Goal: Communication & Community: Share content

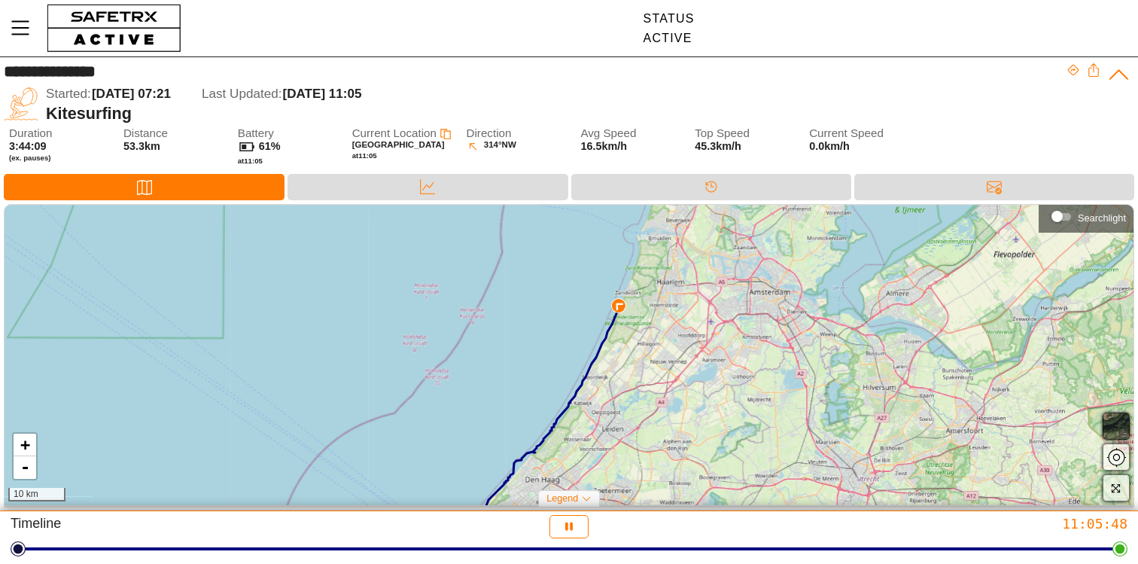
drag, startPoint x: 697, startPoint y: 339, endPoint x: 675, endPoint y: 402, distance: 66.2
click at [675, 402] on div "+ - 10 km" at bounding box center [569, 355] width 1129 height 300
click at [337, 193] on div "Data" at bounding box center [428, 187] width 280 height 26
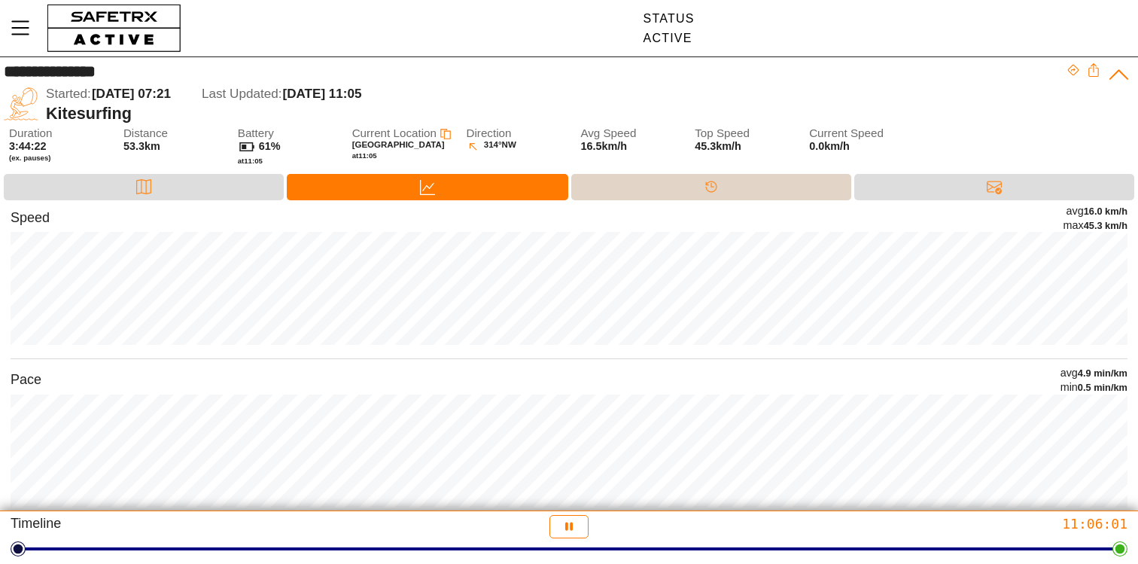
click at [673, 183] on div "Timeline" at bounding box center [711, 187] width 280 height 26
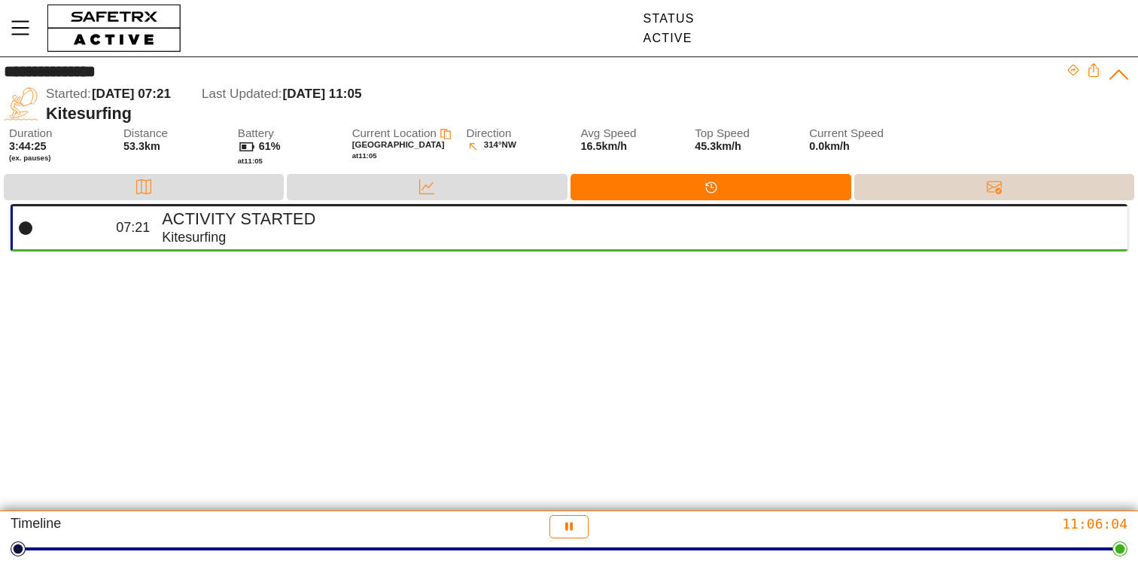
click at [907, 188] on div "Messages" at bounding box center [994, 187] width 280 height 26
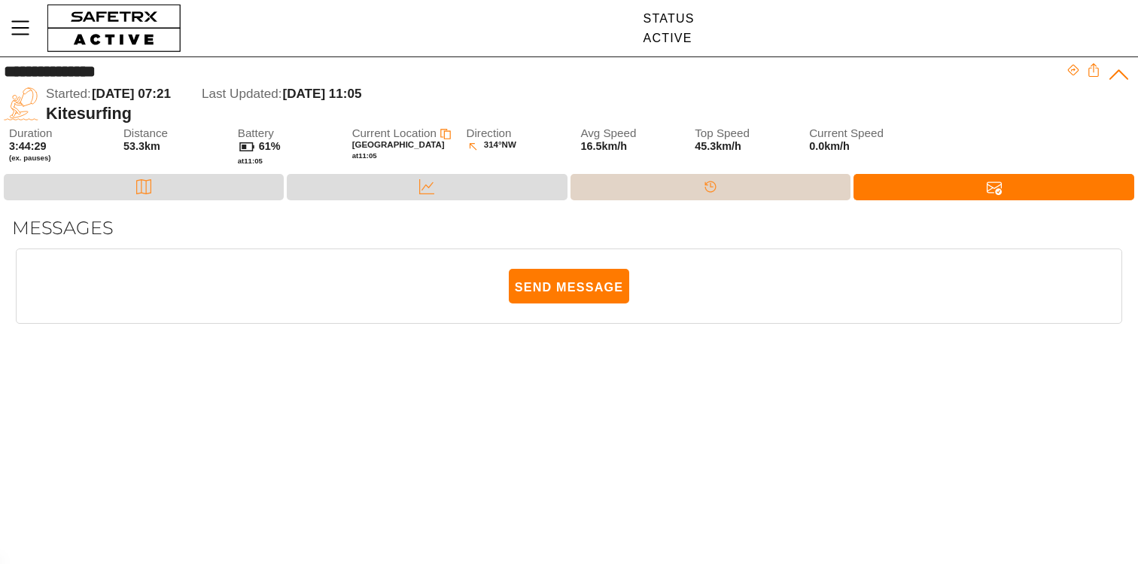
click at [592, 191] on div "Timeline" at bounding box center [711, 187] width 280 height 26
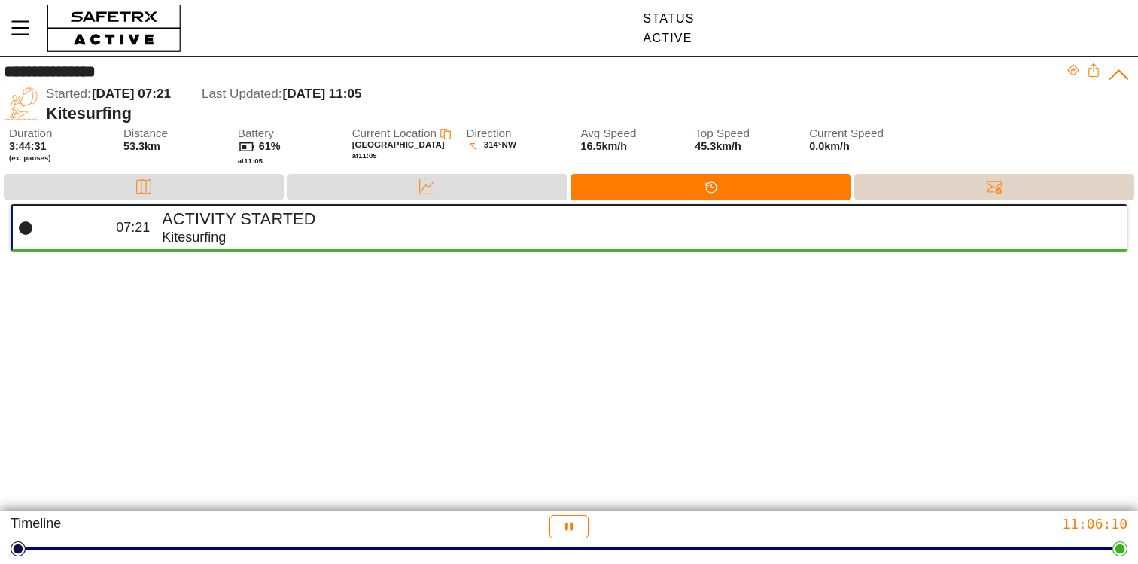
click at [881, 180] on div "Messages" at bounding box center [994, 187] width 280 height 26
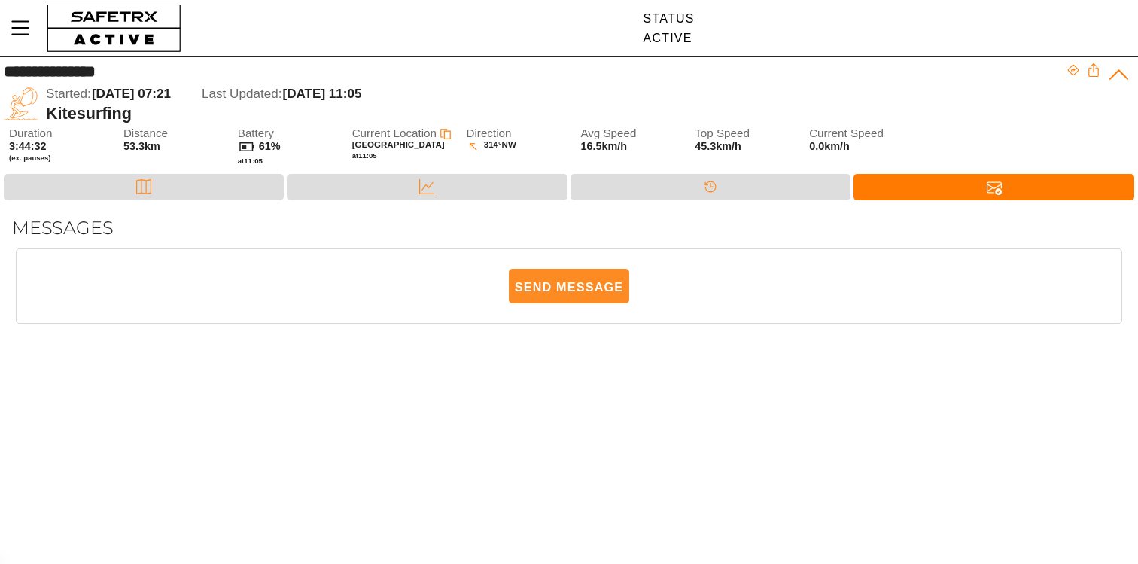
click at [565, 287] on span "Send Message" at bounding box center [569, 286] width 108 height 33
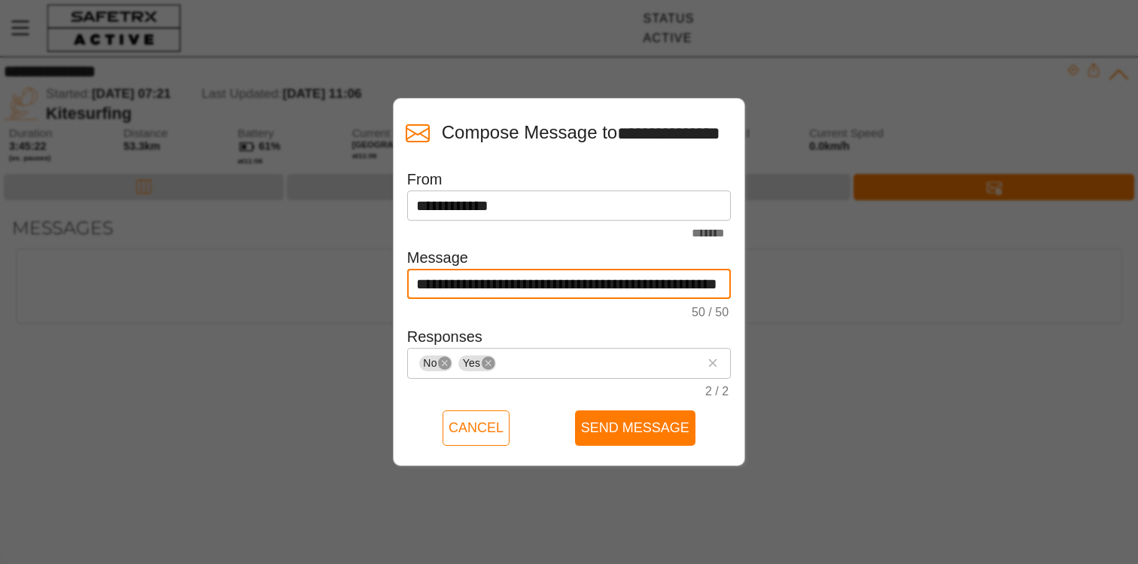
drag, startPoint x: 464, startPoint y: 282, endPoint x: 368, endPoint y: 282, distance: 96.4
click at [368, 282] on div "**********" at bounding box center [569, 282] width 1138 height 564
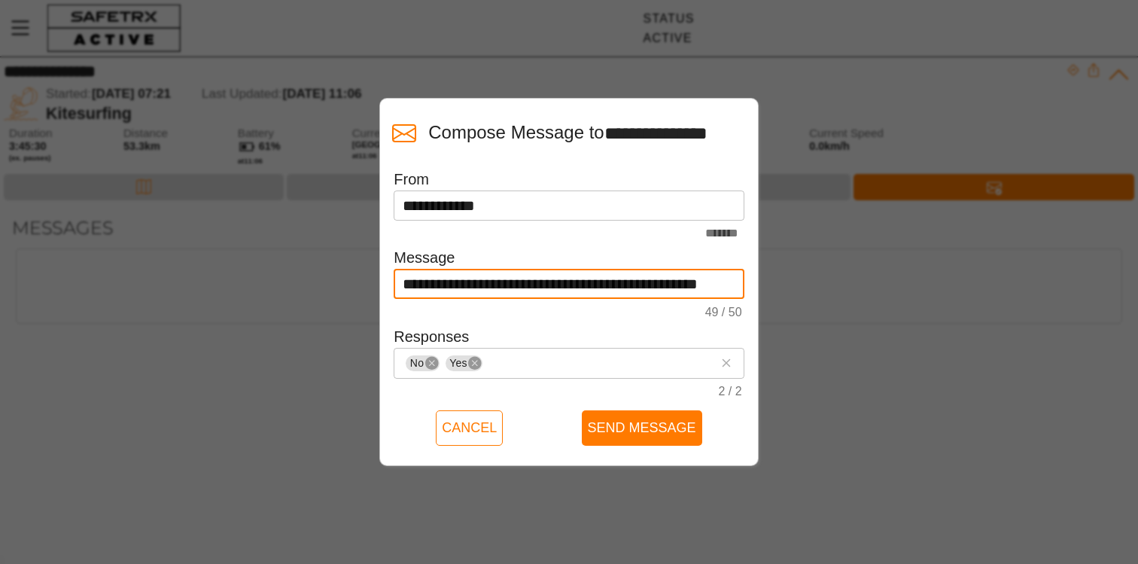
drag, startPoint x: 608, startPoint y: 282, endPoint x: 765, endPoint y: 298, distance: 157.4
click at [765, 298] on div "**********" at bounding box center [569, 282] width 1138 height 564
type input "**********"
click at [726, 358] on icon at bounding box center [726, 363] width 18 height 18
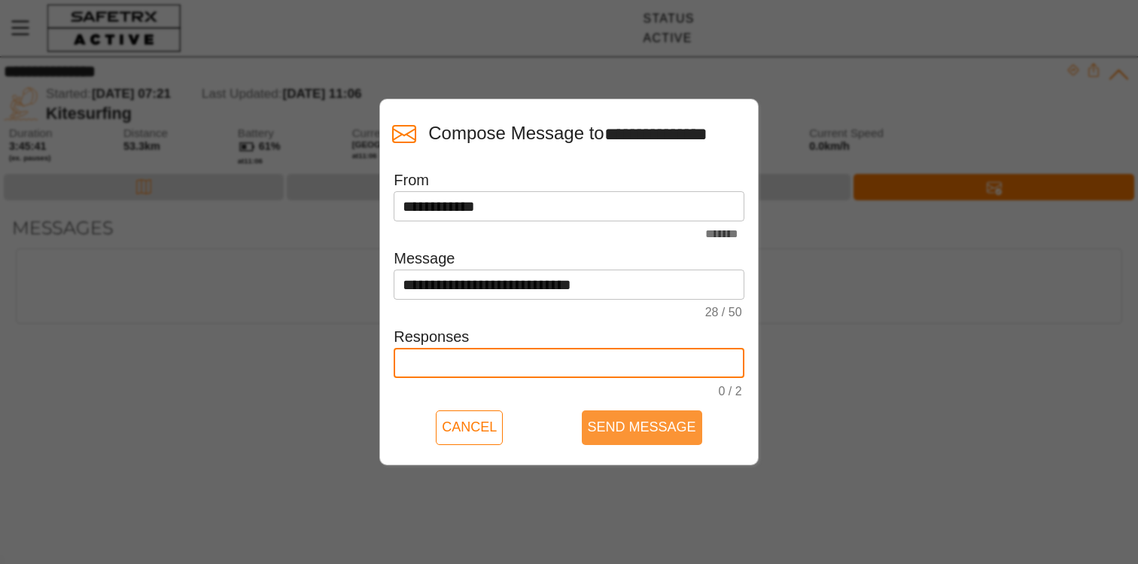
click at [638, 432] on span "Send Message" at bounding box center [642, 427] width 108 height 23
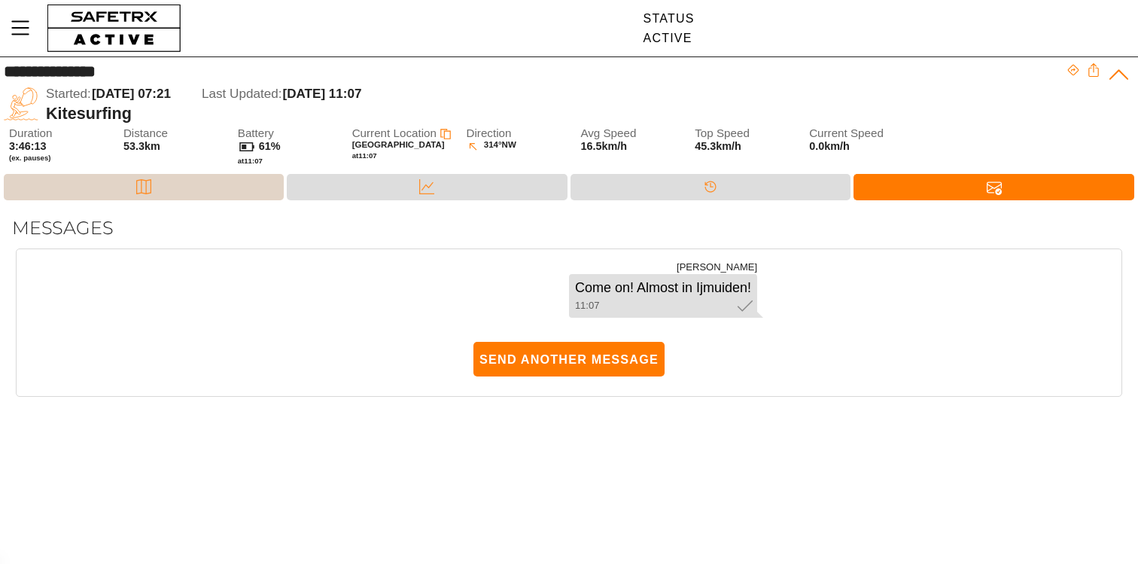
click at [134, 184] on div "Map" at bounding box center [144, 186] width 30 height 23
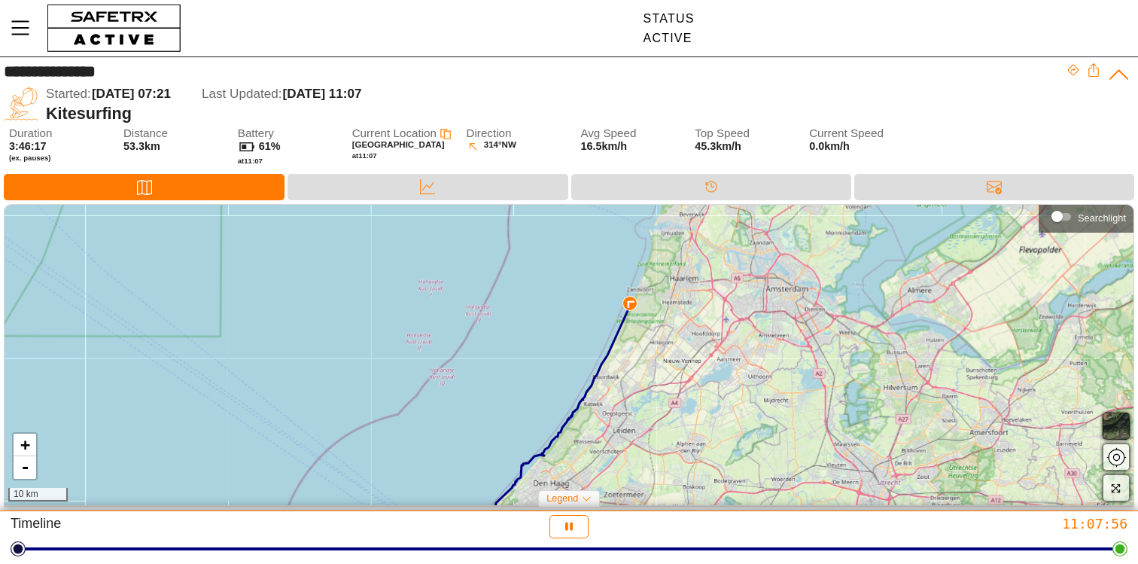
drag, startPoint x: 659, startPoint y: 292, endPoint x: 644, endPoint y: 355, distance: 64.4
click at [644, 355] on div "+ - 10 km" at bounding box center [569, 355] width 1129 height 300
click at [439, 190] on div "Data" at bounding box center [428, 186] width 30 height 23
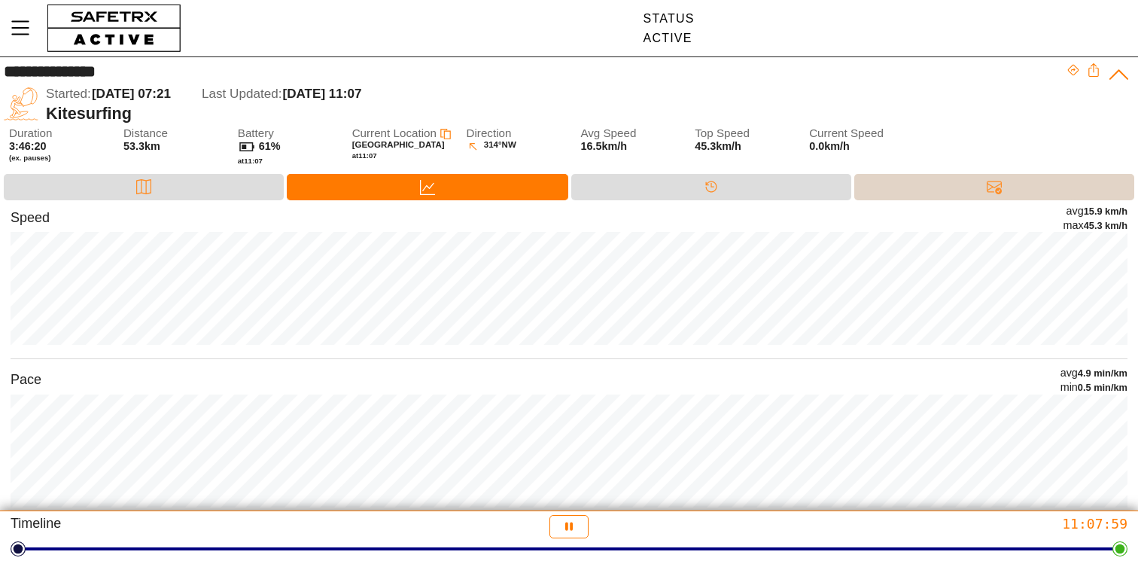
click at [960, 187] on div "Messages" at bounding box center [994, 187] width 280 height 26
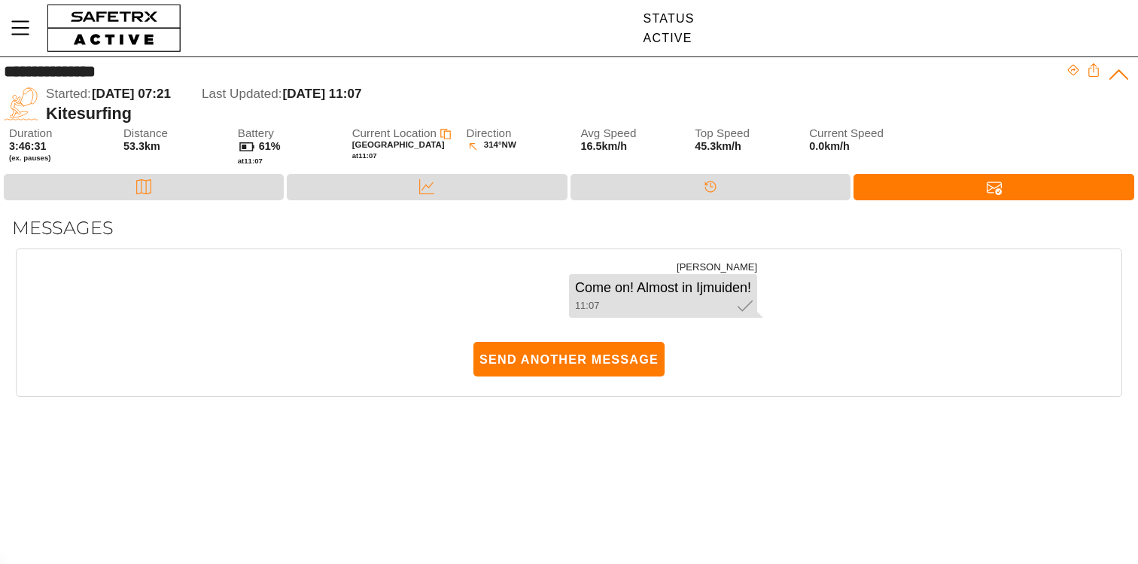
click at [78, 201] on div "Map Data Timeline Messages" at bounding box center [569, 189] width 1138 height 30
click at [78, 183] on div "Map" at bounding box center [144, 187] width 280 height 26
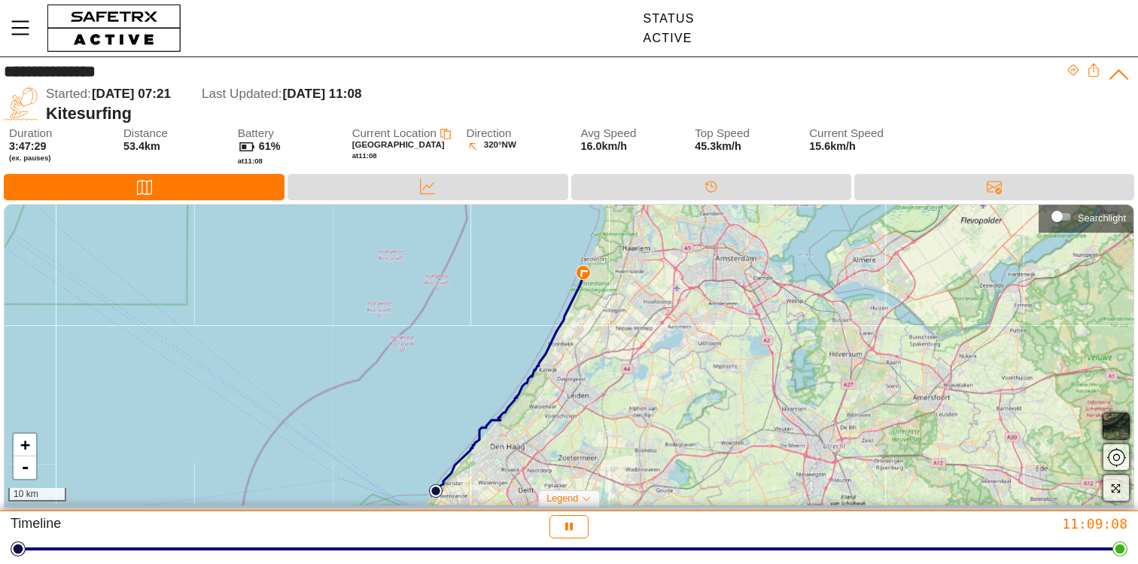
drag, startPoint x: 632, startPoint y: 362, endPoint x: 571, endPoint y: 389, distance: 67.4
click at [571, 389] on div "+ - 10 km" at bounding box center [569, 355] width 1129 height 300
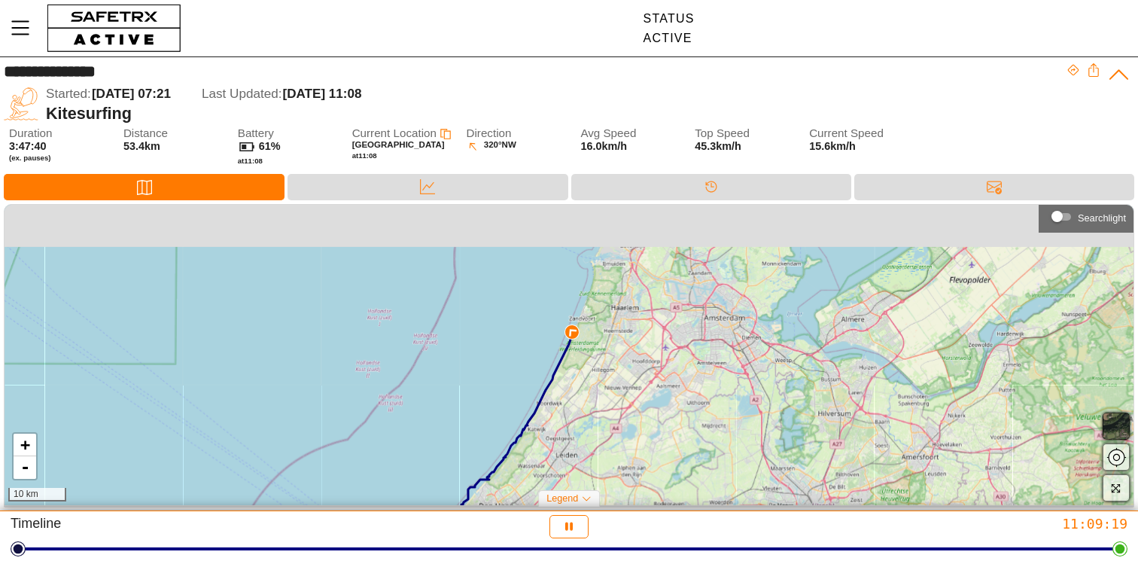
drag, startPoint x: 630, startPoint y: 358, endPoint x: 615, endPoint y: 437, distance: 80.5
click at [615, 437] on div "+ - 10 km" at bounding box center [569, 355] width 1129 height 300
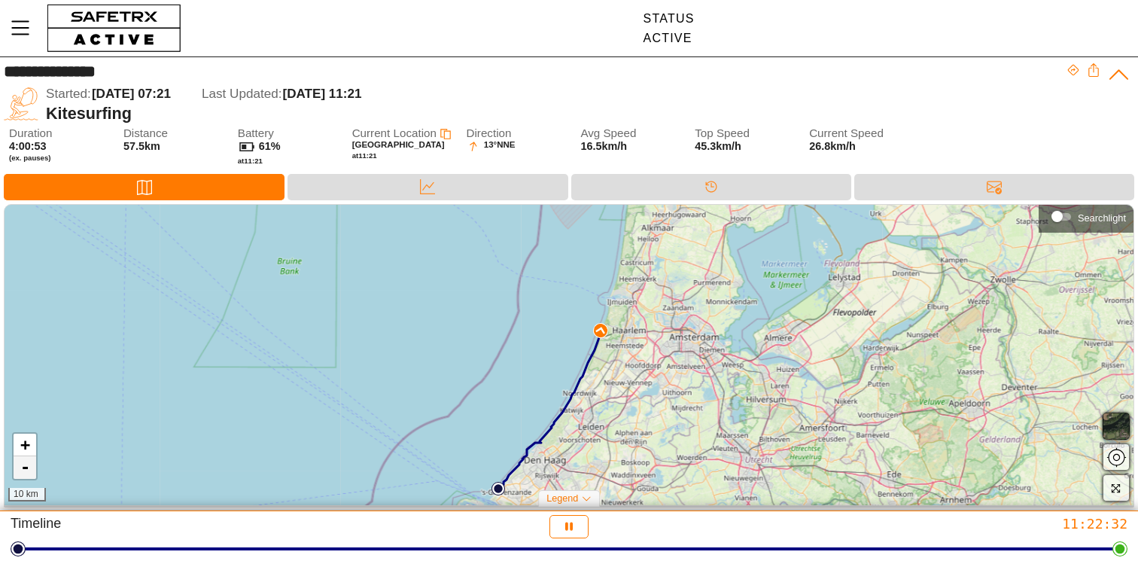
click at [18, 467] on link "-" at bounding box center [25, 467] width 23 height 23
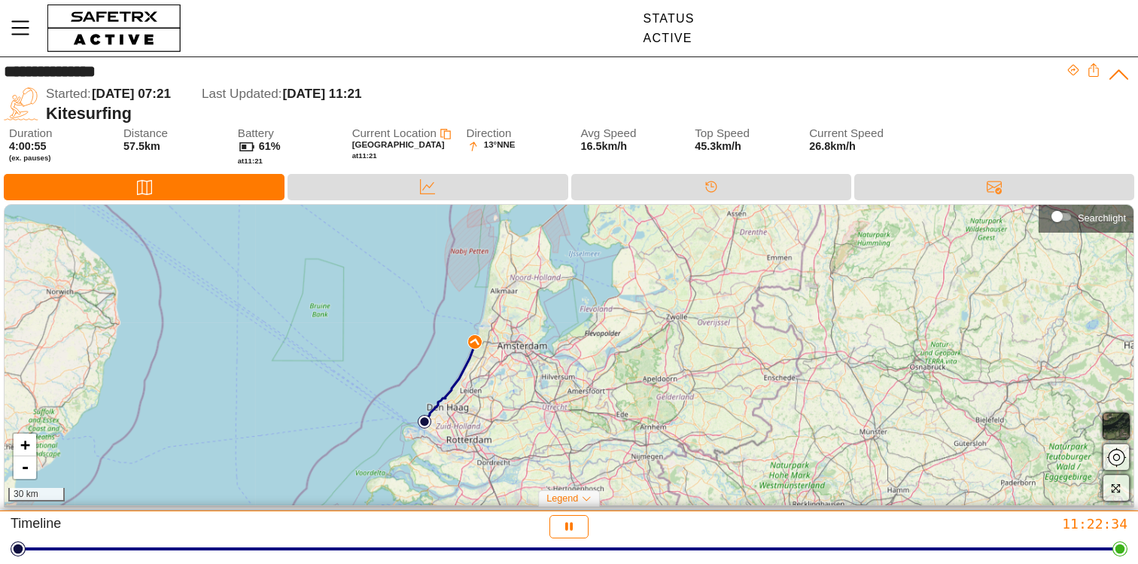
drag, startPoint x: 374, startPoint y: 405, endPoint x: 256, endPoint y: 397, distance: 118.4
click at [256, 397] on div "+ - 30 km" at bounding box center [569, 355] width 1129 height 300
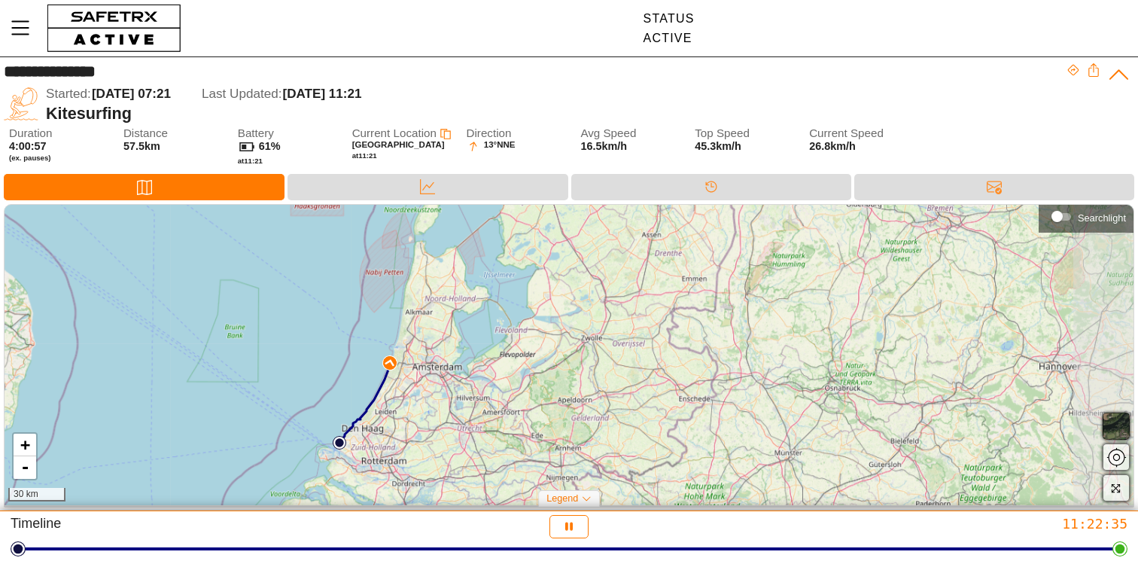
drag, startPoint x: 285, startPoint y: 393, endPoint x: 208, endPoint y: 421, distance: 82.4
click at [208, 421] on div "+ - 30 km" at bounding box center [569, 355] width 1129 height 300
click at [25, 449] on link "+" at bounding box center [25, 445] width 23 height 23
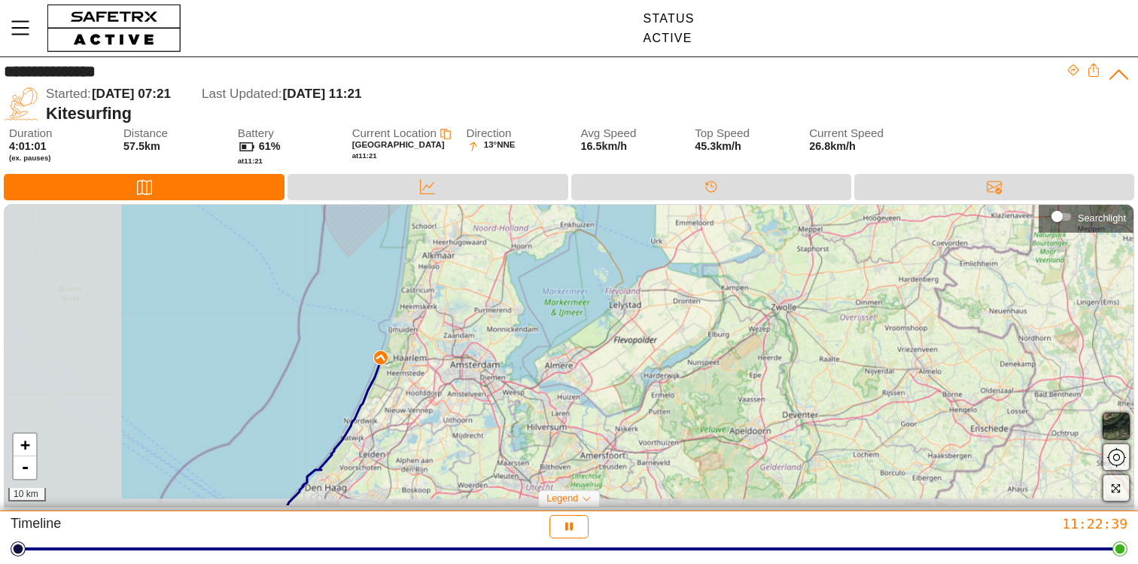
drag, startPoint x: 235, startPoint y: 414, endPoint x: 405, endPoint y: 400, distance: 170.7
click at [405, 400] on div "+ - 10 km" at bounding box center [569, 355] width 1129 height 300
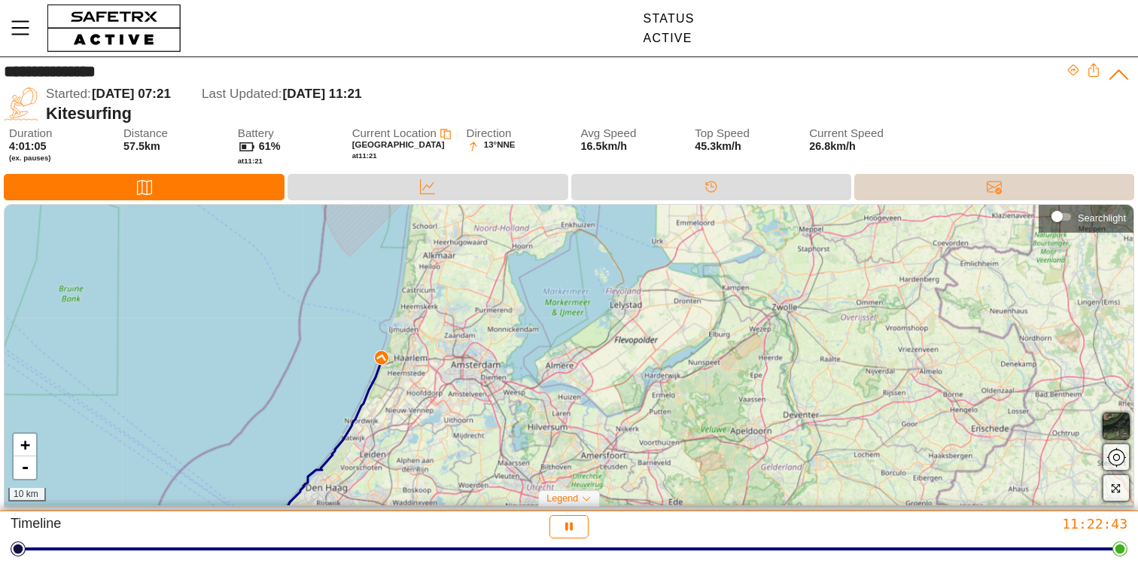
click at [940, 190] on div "Messages" at bounding box center [994, 187] width 280 height 26
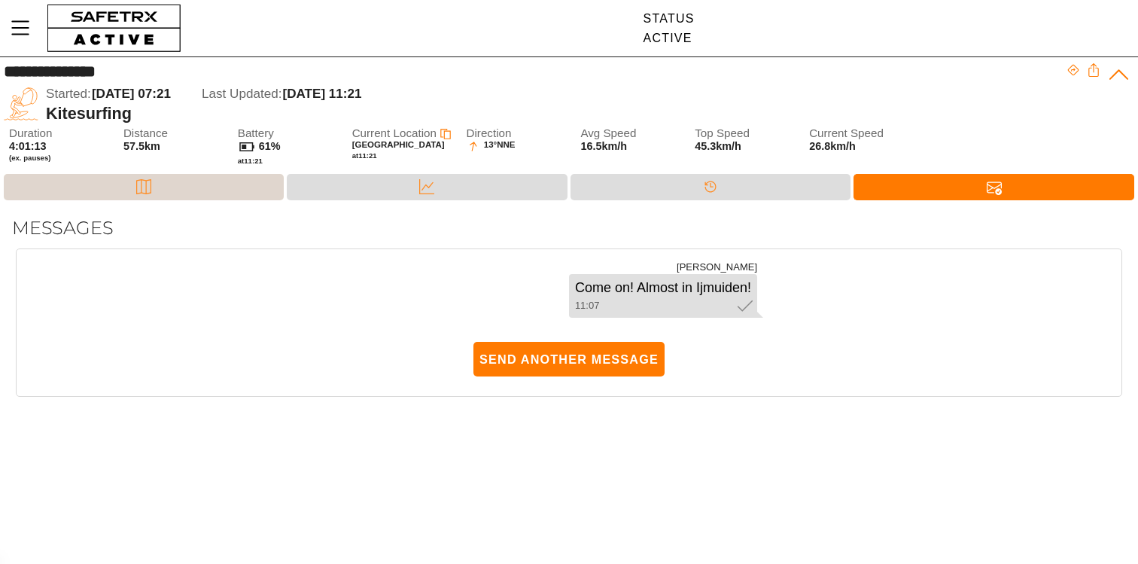
click at [219, 186] on div "Map" at bounding box center [144, 187] width 280 height 26
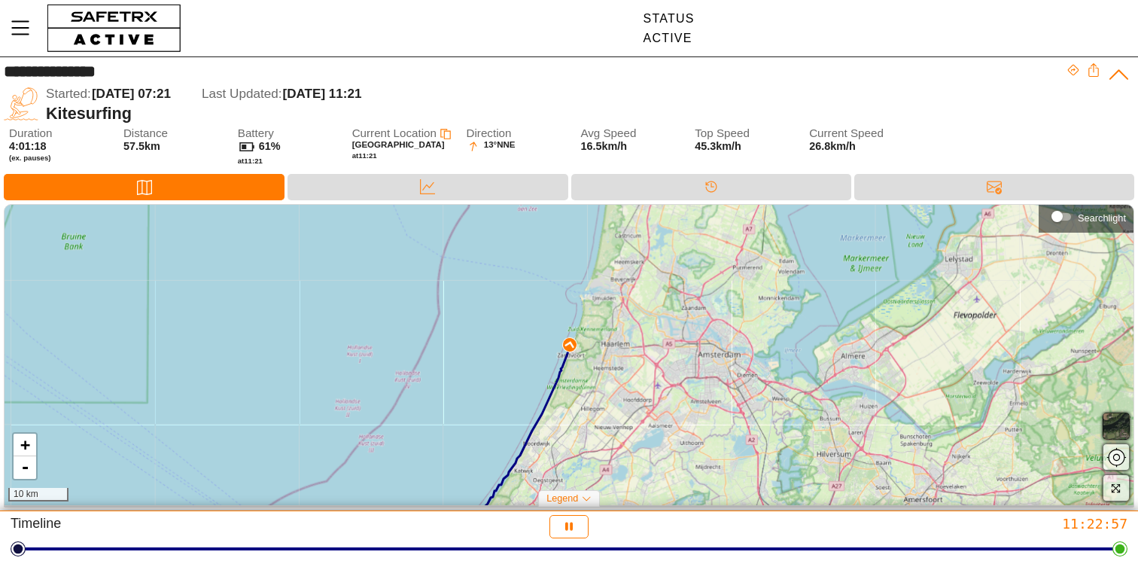
drag, startPoint x: 550, startPoint y: 319, endPoint x: 465, endPoint y: 448, distance: 154.3
click at [465, 448] on div "+ - 10 km" at bounding box center [569, 355] width 1129 height 300
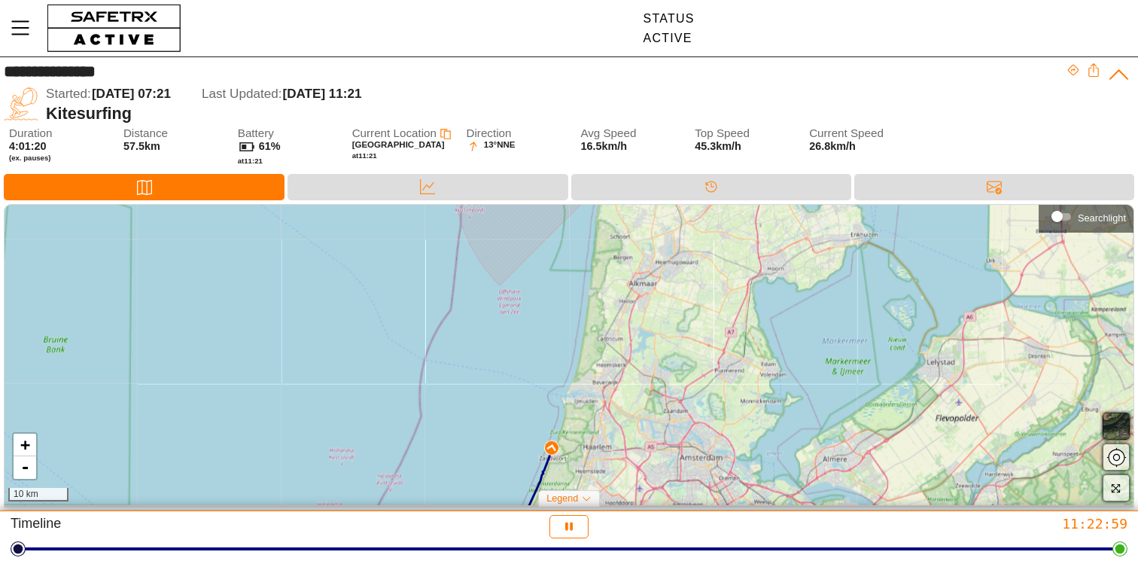
drag, startPoint x: 516, startPoint y: 318, endPoint x: 498, endPoint y: 421, distance: 104.7
click at [498, 421] on div "+ - 10 km" at bounding box center [569, 355] width 1129 height 300
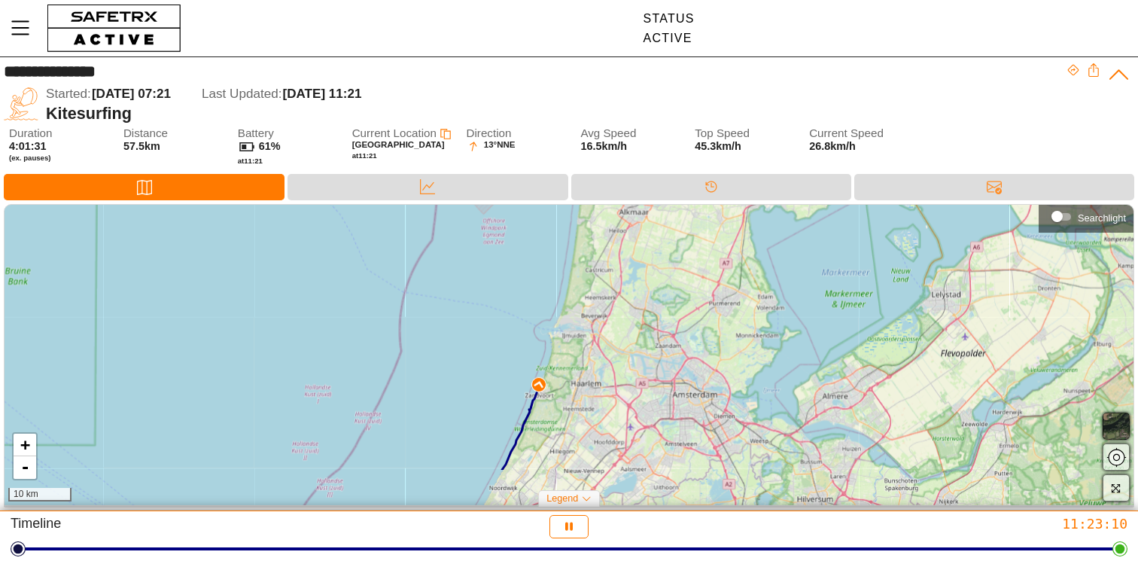
drag, startPoint x: 569, startPoint y: 417, endPoint x: 559, endPoint y: 352, distance: 66.3
click at [559, 352] on div "+ - 10 km" at bounding box center [569, 355] width 1129 height 300
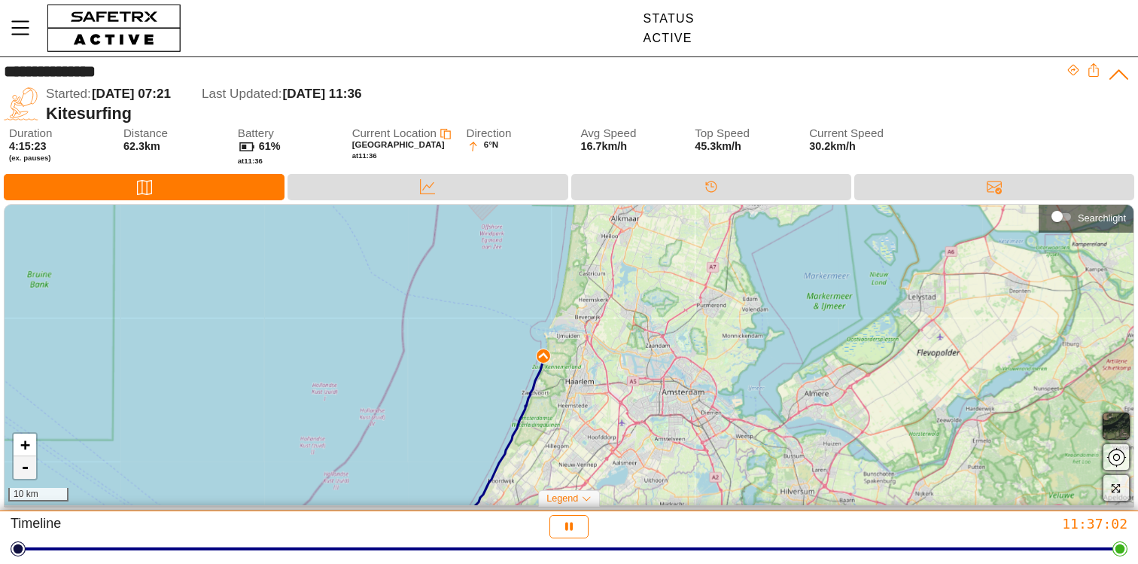
click at [26, 464] on link "-" at bounding box center [25, 467] width 23 height 23
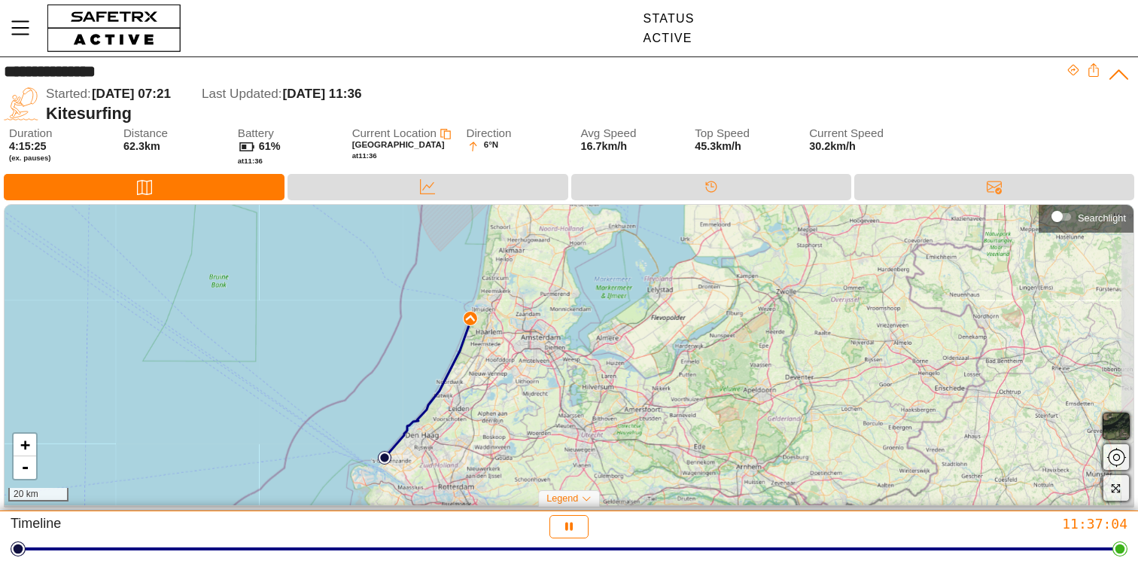
drag, startPoint x: 351, startPoint y: 397, endPoint x: 269, endPoint y: 357, distance: 90.6
click at [266, 361] on div "+ - 20 km" at bounding box center [569, 355] width 1129 height 300
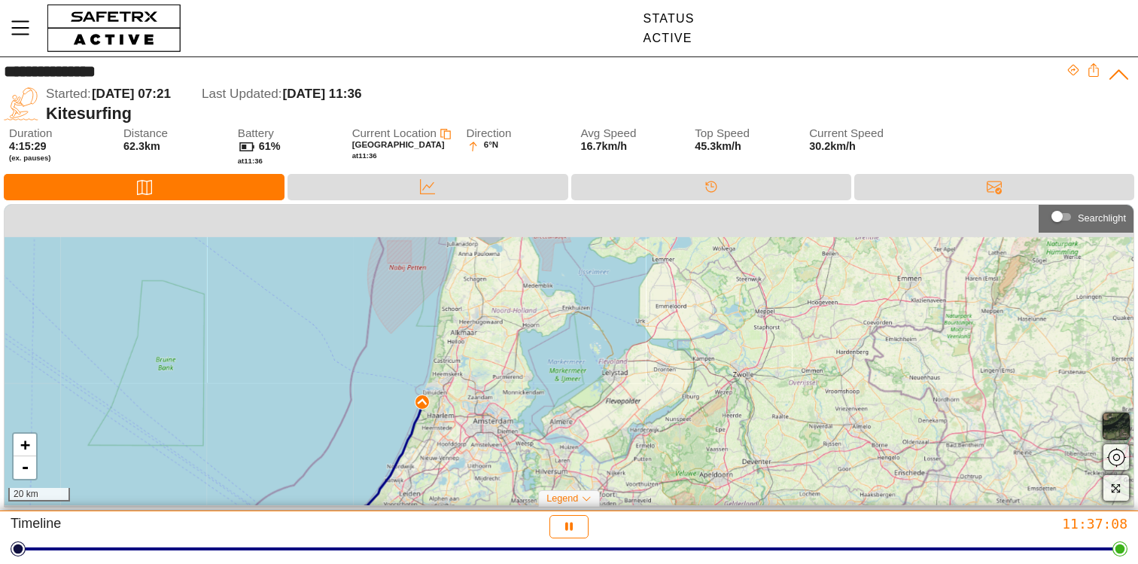
drag, startPoint x: 496, startPoint y: 350, endPoint x: 452, endPoint y: 434, distance: 94.9
click at [452, 434] on div "+ - 20 km" at bounding box center [569, 355] width 1129 height 300
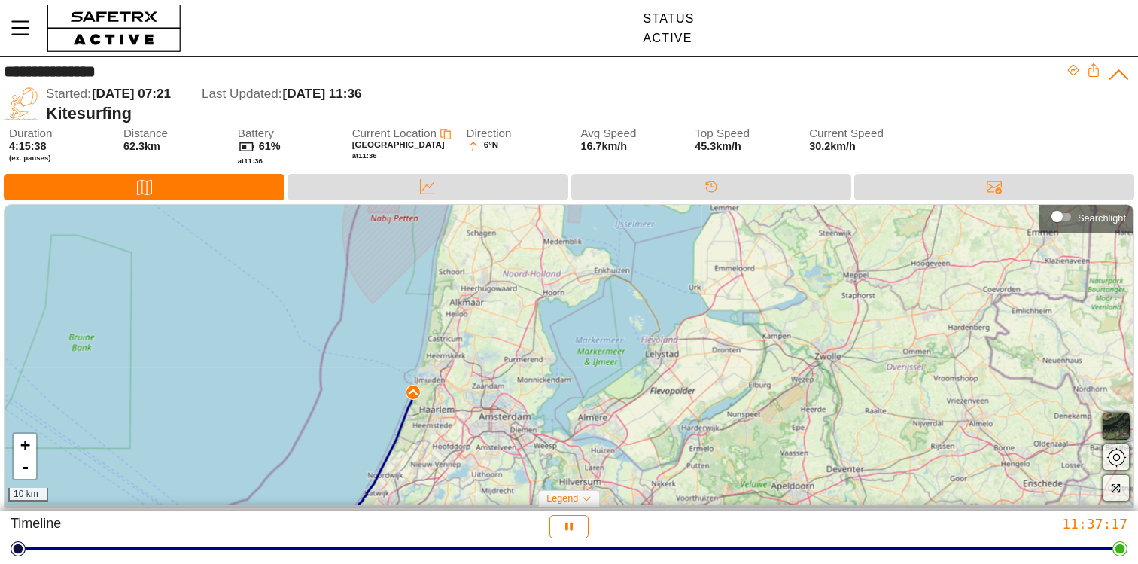
click at [891, 205] on div "+ - 10 km" at bounding box center [569, 355] width 1129 height 300
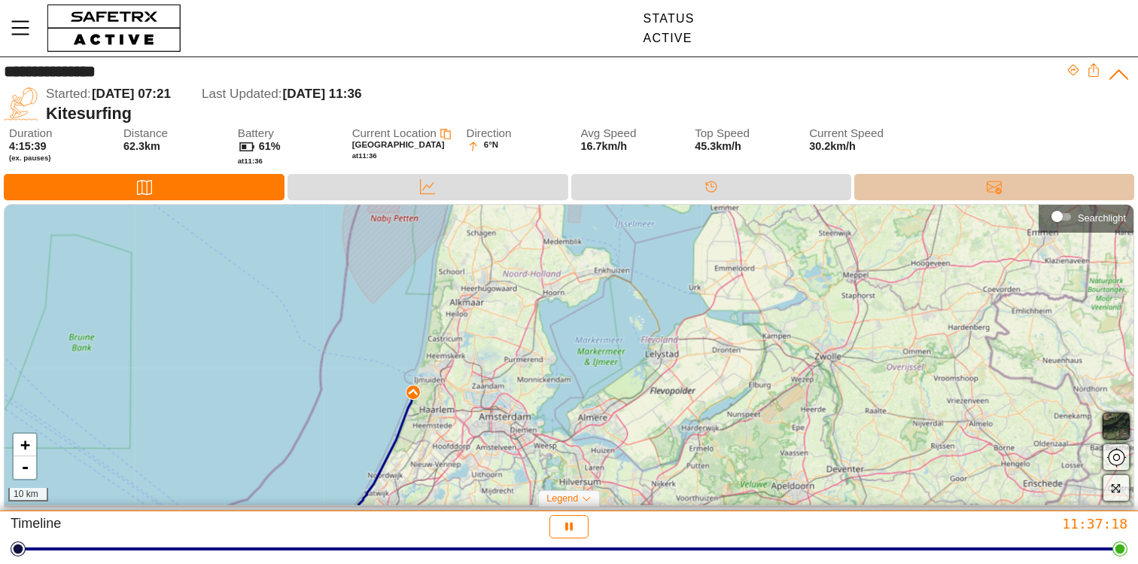
click at [987, 197] on div at bounding box center [994, 197] width 30 height 2
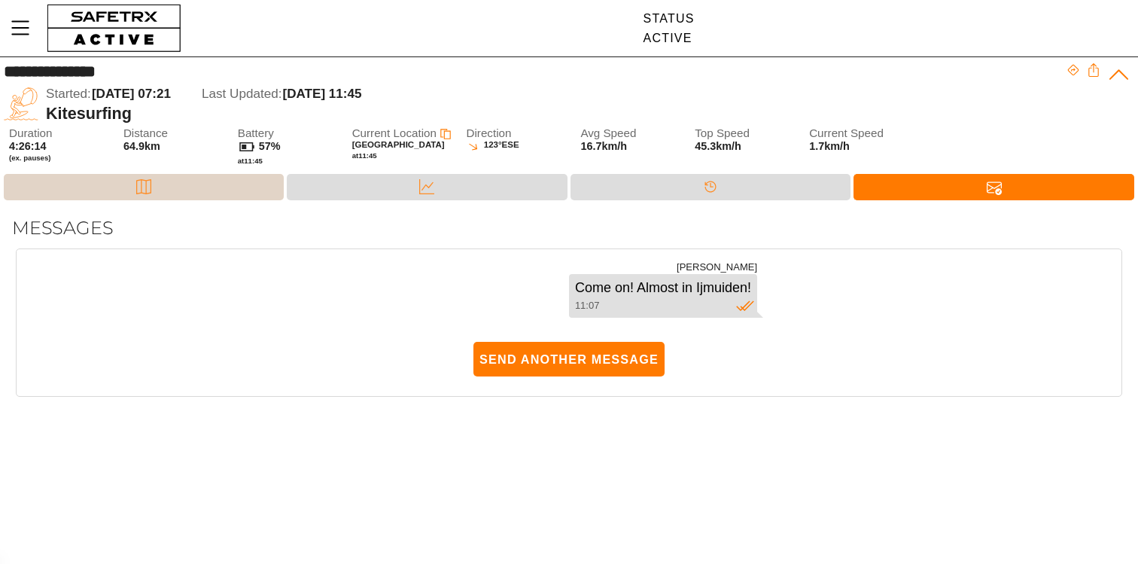
click at [120, 184] on div "Map" at bounding box center [144, 187] width 280 height 26
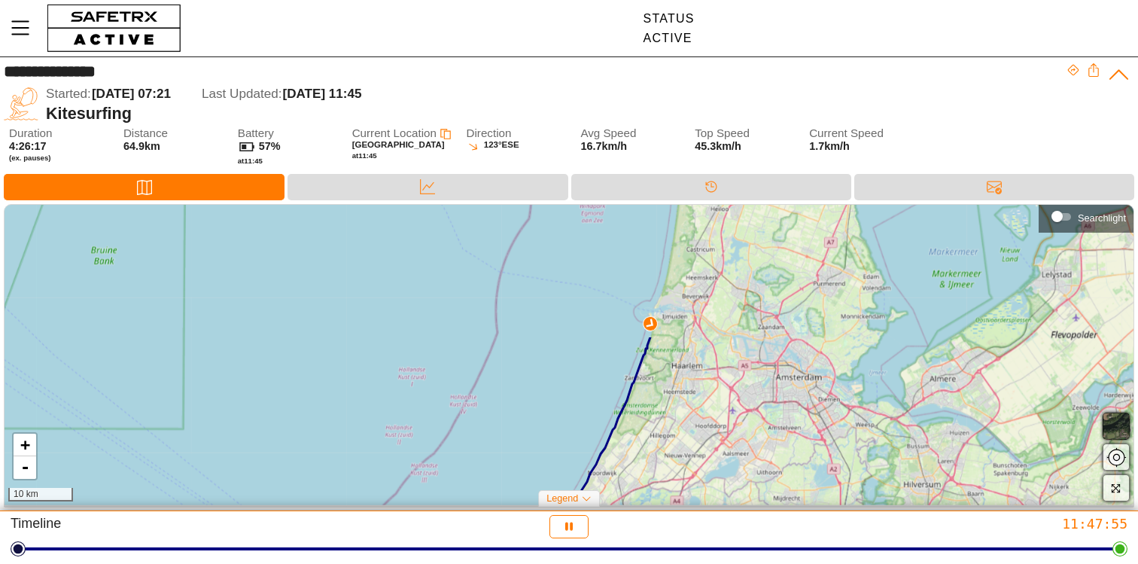
drag, startPoint x: 778, startPoint y: 329, endPoint x: 745, endPoint y: 491, distance: 165.2
click at [745, 491] on div "+ - 10 km" at bounding box center [569, 355] width 1129 height 300
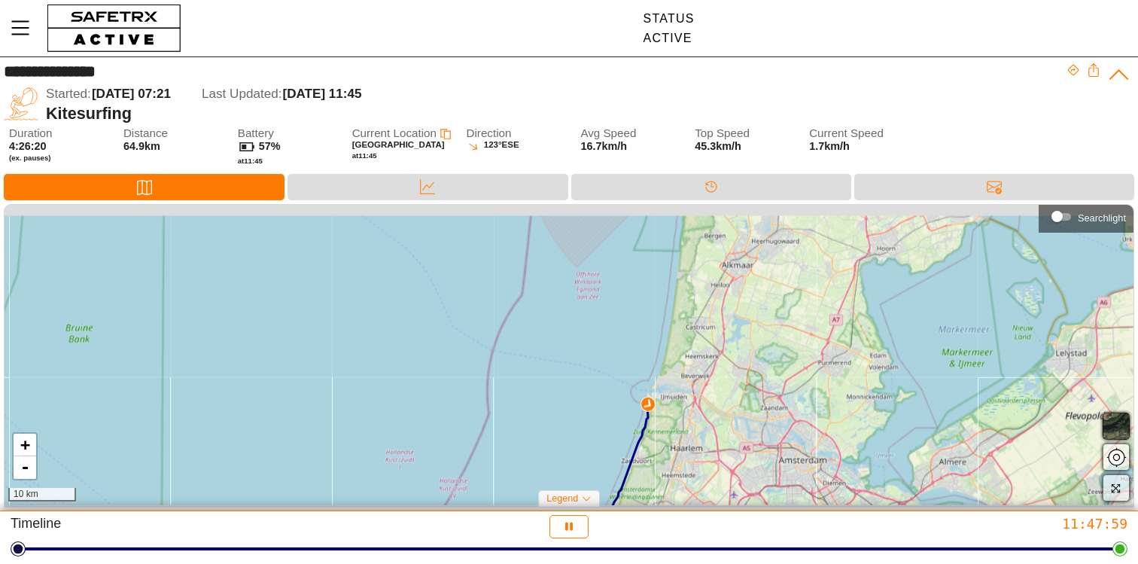
drag, startPoint x: 699, startPoint y: 321, endPoint x: 698, endPoint y: 403, distance: 82.1
click at [698, 403] on div "+ - 10 km" at bounding box center [569, 355] width 1129 height 300
